Goal: Task Accomplishment & Management: Use online tool/utility

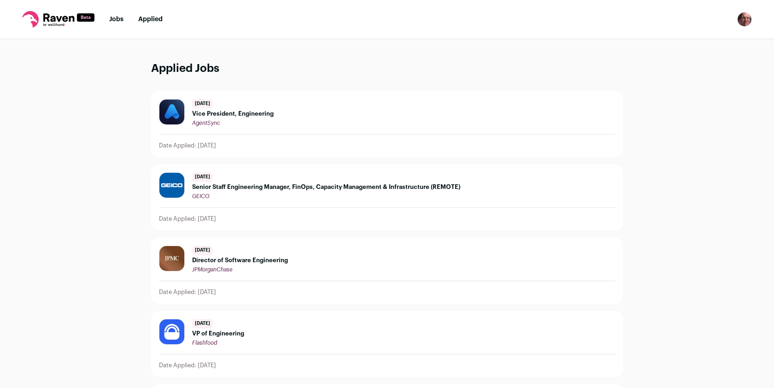
click at [116, 17] on link "Jobs" at bounding box center [116, 19] width 14 height 6
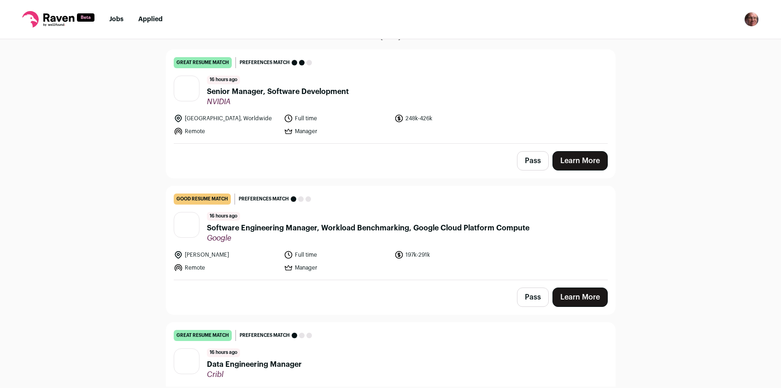
scroll to position [87, 0]
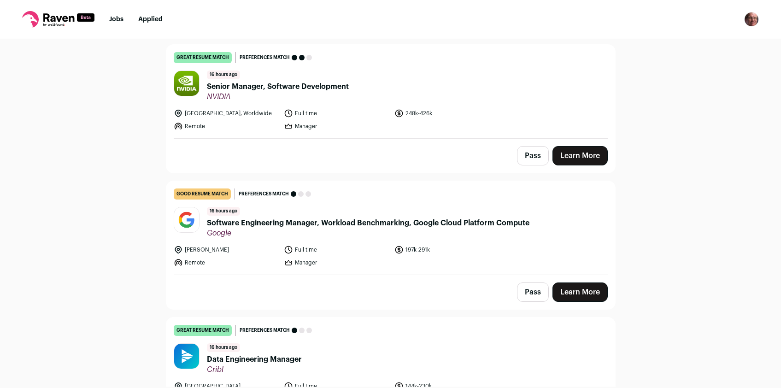
click at [527, 291] on button "Pass" at bounding box center [533, 291] width 32 height 19
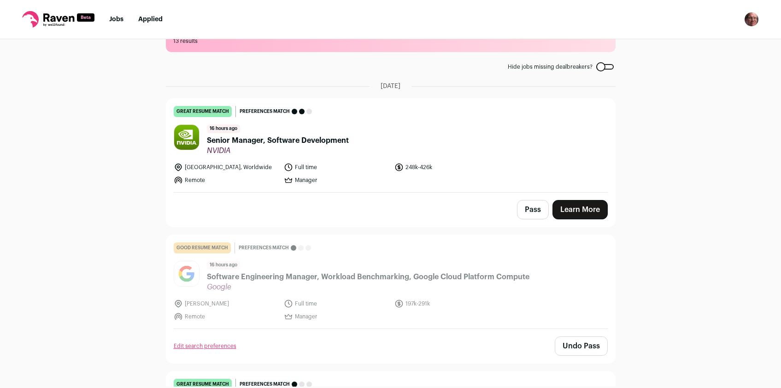
scroll to position [35, 0]
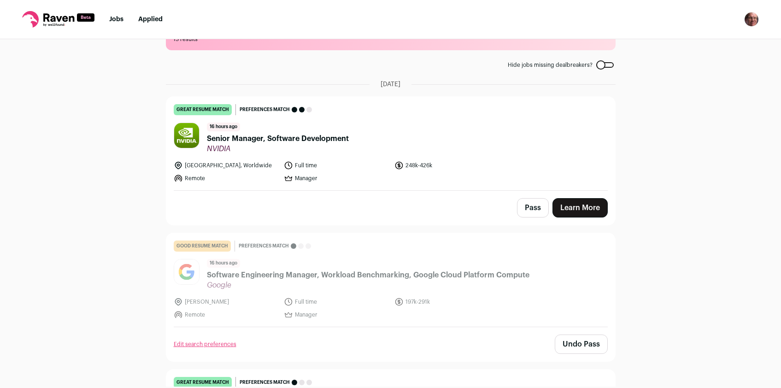
click at [578, 210] on link "Learn More" at bounding box center [579, 207] width 55 height 19
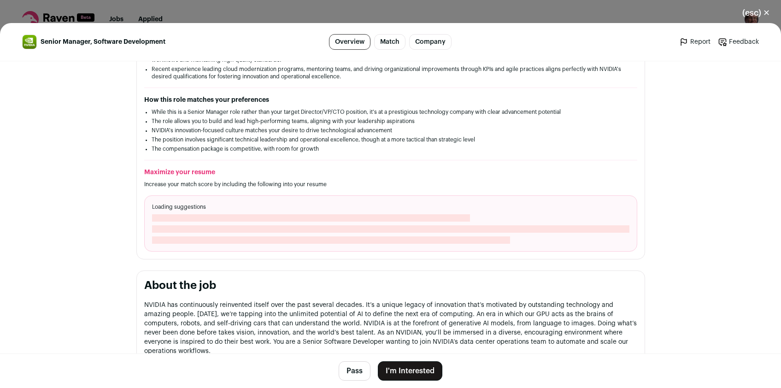
scroll to position [234, 0]
click at [397, 370] on button "I'm Interested" at bounding box center [410, 370] width 64 height 19
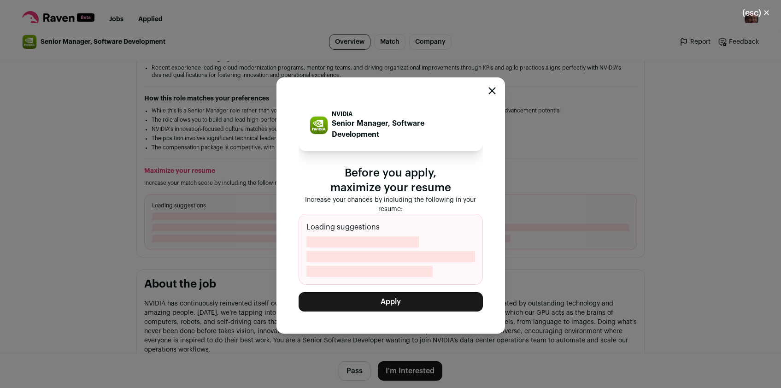
click at [491, 93] on icon "Close modal" at bounding box center [491, 90] width 7 height 7
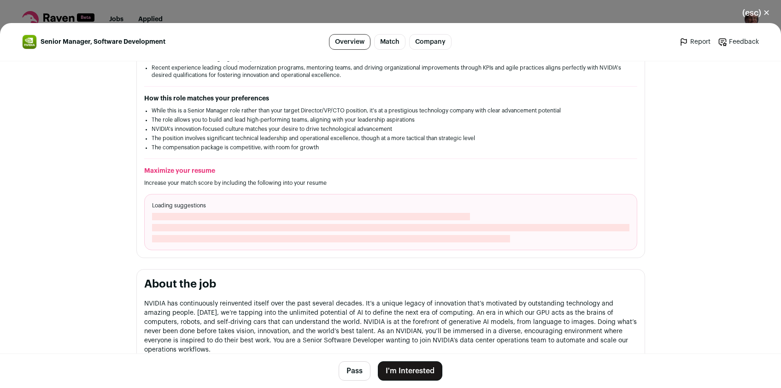
click at [401, 367] on button "I'm Interested" at bounding box center [410, 370] width 64 height 19
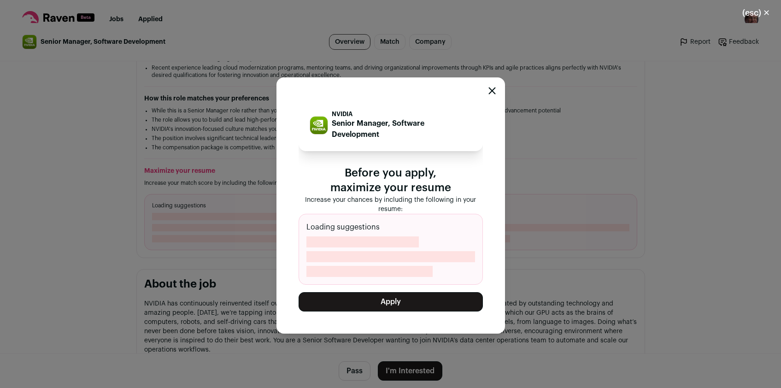
click at [495, 92] on div "NVIDIA Senior Manager, Software Development Before you apply, maximize your res…" at bounding box center [390, 205] width 228 height 256
click at [493, 91] on icon "Close modal" at bounding box center [492, 91] width 6 height 6
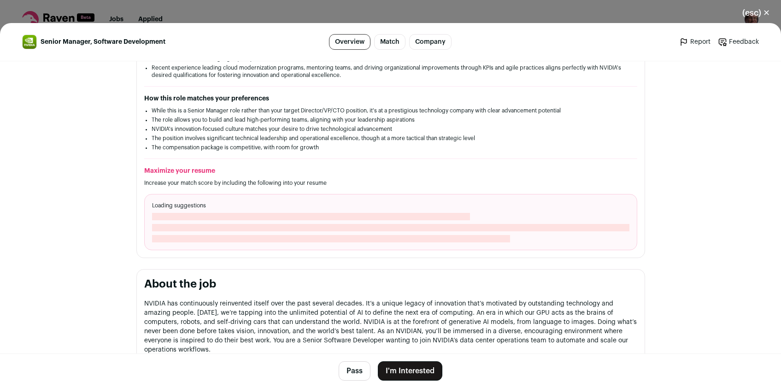
click at [754, 15] on button "(esc) ✕" at bounding box center [756, 13] width 50 height 20
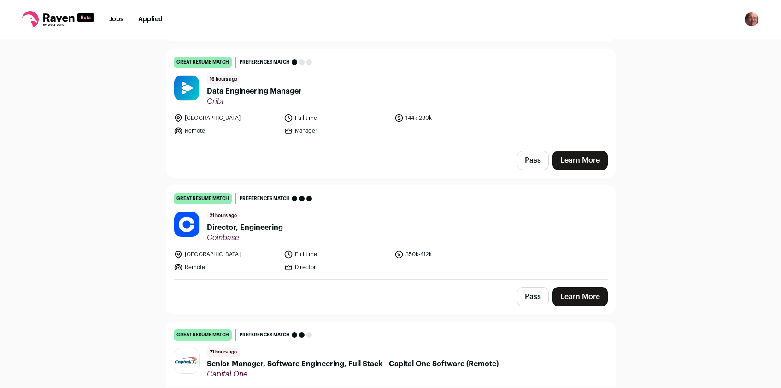
scroll to position [357, 0]
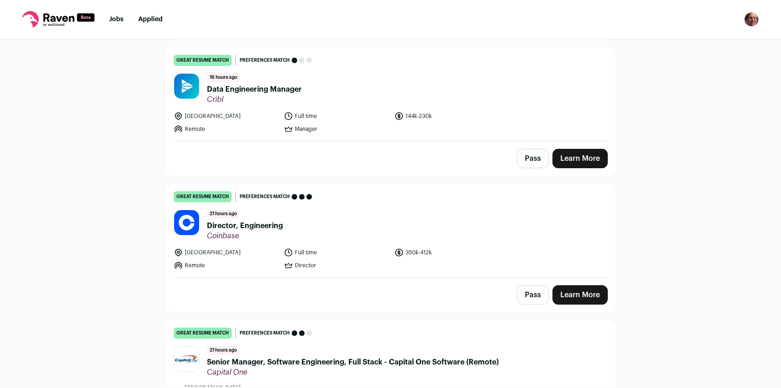
click at [533, 155] on button "Pass" at bounding box center [533, 158] width 32 height 19
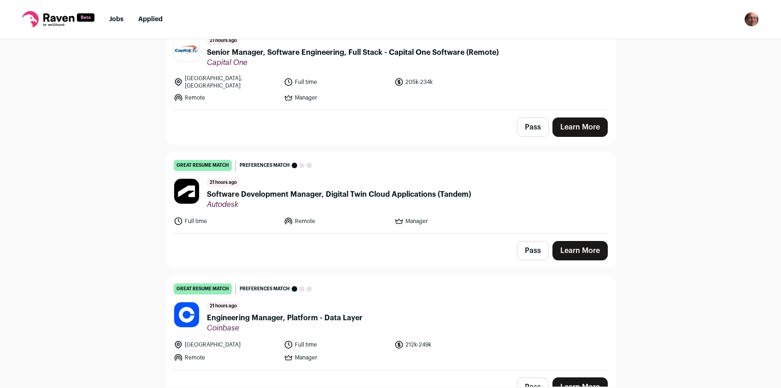
scroll to position [668, 0]
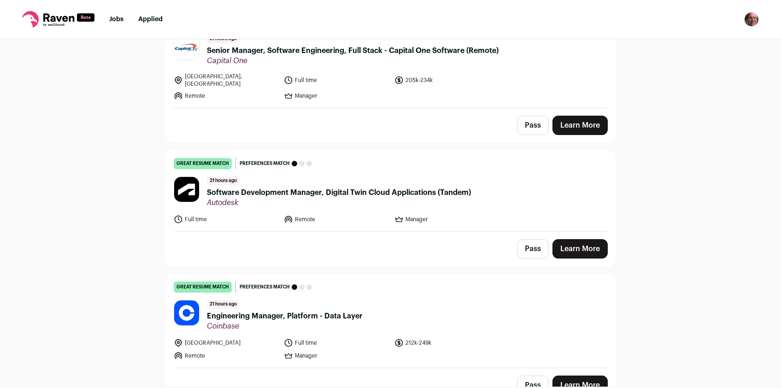
click at [529, 243] on button "Pass" at bounding box center [533, 248] width 32 height 19
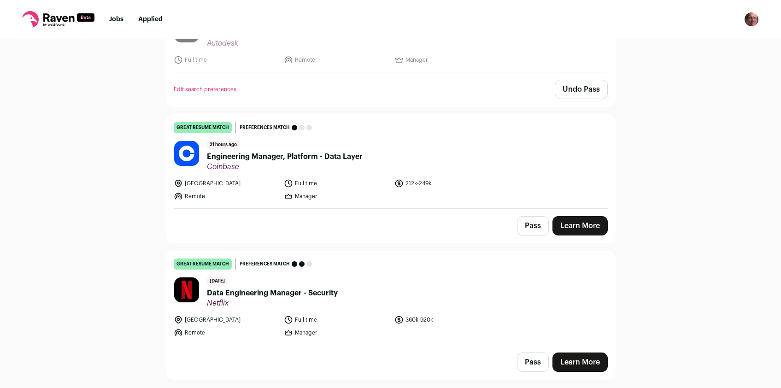
scroll to position [834, 0]
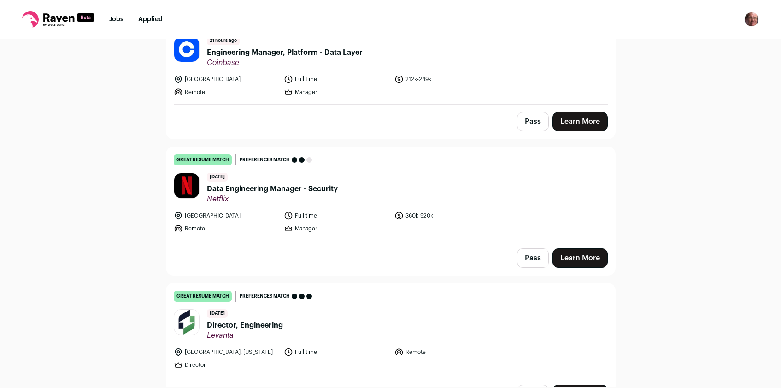
click at [525, 257] on button "Pass" at bounding box center [533, 257] width 32 height 19
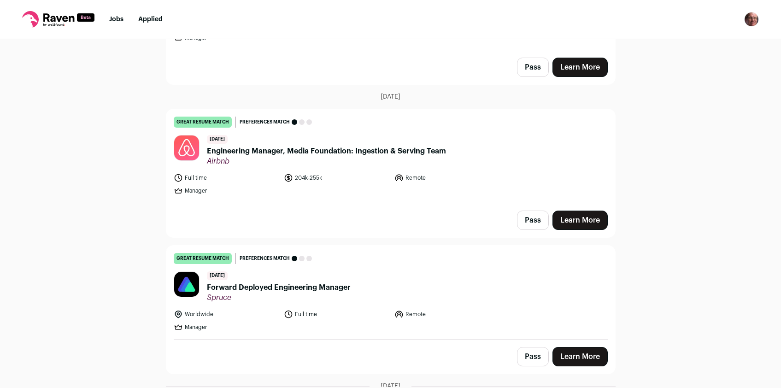
scroll to position [1547, 0]
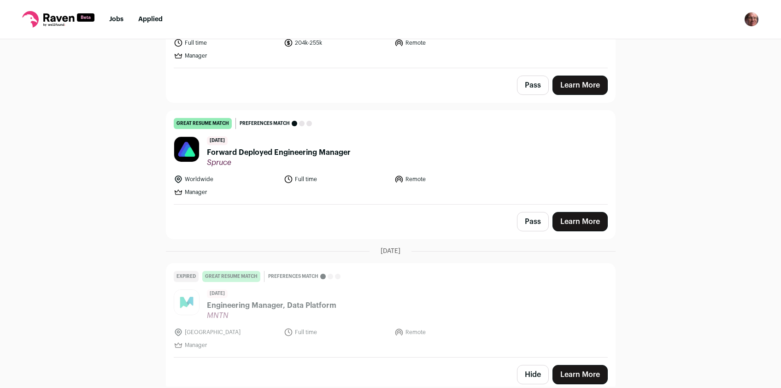
click at [525, 216] on button "Pass" at bounding box center [533, 221] width 32 height 19
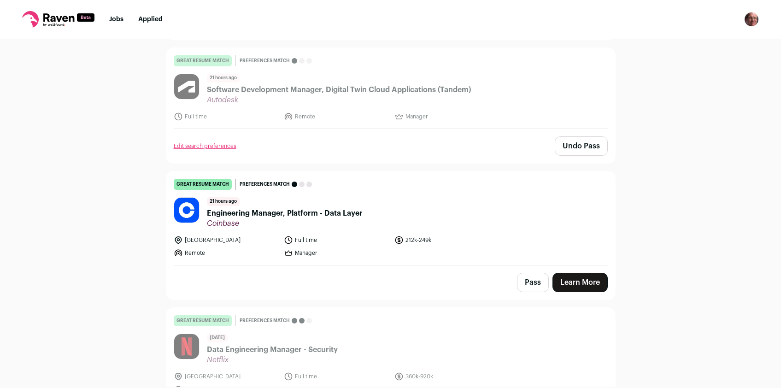
scroll to position [773, 0]
